Goal: Transaction & Acquisition: Purchase product/service

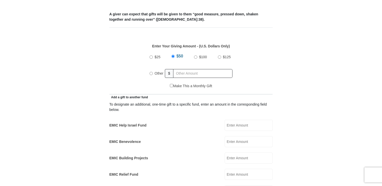
scroll to position [214, 0]
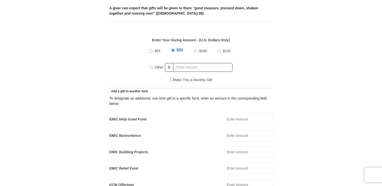
click at [196, 49] on input "$100" at bounding box center [195, 50] width 3 height 3
radio input "true"
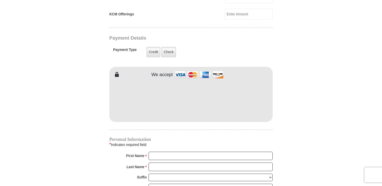
scroll to position [384, 0]
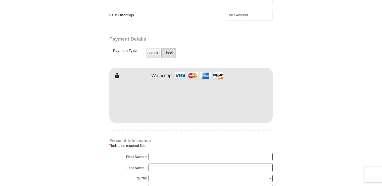
click at [167, 48] on label "Check" at bounding box center [168, 53] width 15 height 10
click at [0, 0] on input "Check" at bounding box center [0, 0] width 0 height 0
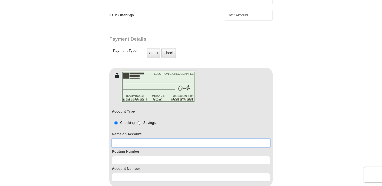
click at [147, 138] on input at bounding box center [191, 142] width 158 height 9
type input "[PERSON_NAME] [PERSON_NAME]"
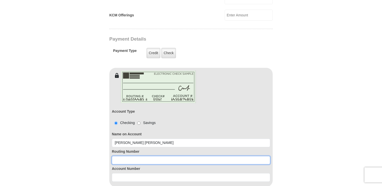
click at [139, 156] on input at bounding box center [191, 160] width 158 height 9
type input "031176110"
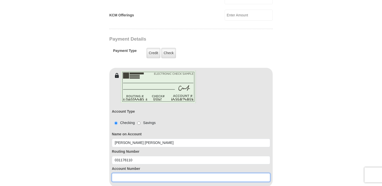
click at [128, 173] on input at bounding box center [191, 177] width 158 height 9
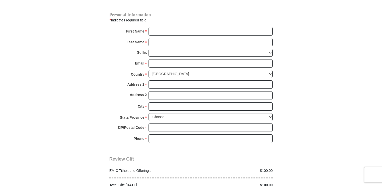
scroll to position [575, 0]
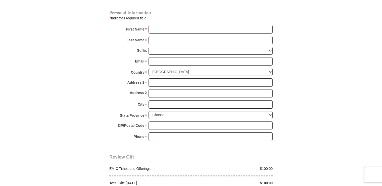
type input "005730098768"
click at [169, 25] on input "First Name *" at bounding box center [211, 29] width 124 height 9
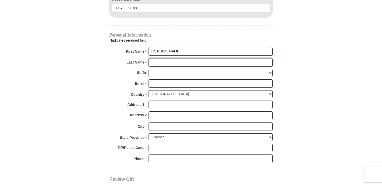
scroll to position [557, 0]
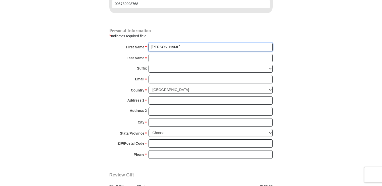
click at [186, 43] on input "[PERSON_NAME]" at bounding box center [211, 47] width 124 height 9
type input "[PERSON_NAME]"
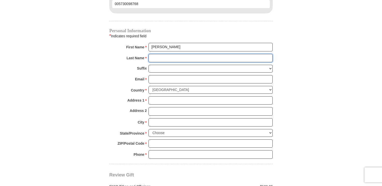
click at [159, 54] on input "Last Name *" at bounding box center [211, 58] width 124 height 9
type input "[PERSON_NAME]"
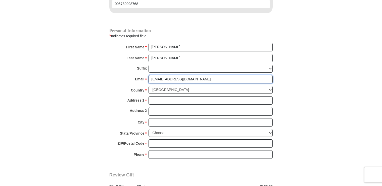
type input "[EMAIL_ADDRESS][DOMAIN_NAME]"
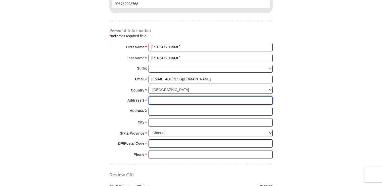
click at [165, 96] on input "Address 1 *" at bounding box center [211, 100] width 124 height 9
type input "[STREET_ADDRESS]"
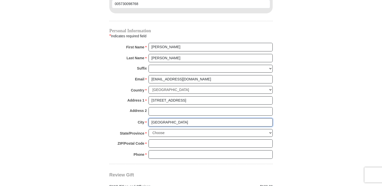
type input "[GEOGRAPHIC_DATA]"
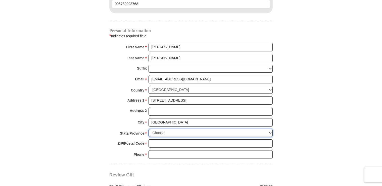
click at [172, 129] on select "Choose [US_STATE] [US_STATE] [US_STATE] [US_STATE] [US_STATE] Armed Forces Amer…" at bounding box center [211, 133] width 124 height 8
select select "LA"
click at [149, 129] on select "Choose [US_STATE] [US_STATE] [US_STATE] [US_STATE] [US_STATE] Armed Forces Amer…" at bounding box center [211, 133] width 124 height 8
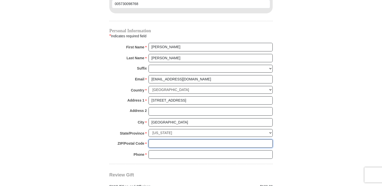
click at [159, 139] on input "ZIP/Postal Code *" at bounding box center [211, 143] width 124 height 9
type input "71105"
click at [165, 150] on input "Phone * *" at bounding box center [211, 154] width 124 height 9
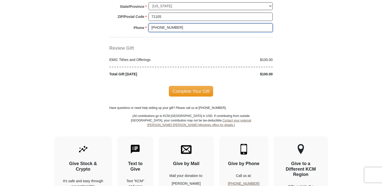
scroll to position [689, 0]
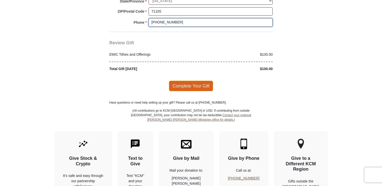
type input "[PHONE_NUMBER]"
click at [191, 80] on span "Complete Your Gift" at bounding box center [191, 85] width 45 height 11
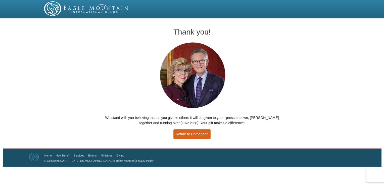
click at [201, 135] on link "Return to Homepage" at bounding box center [192, 134] width 37 height 10
